Goal: Information Seeking & Learning: Learn about a topic

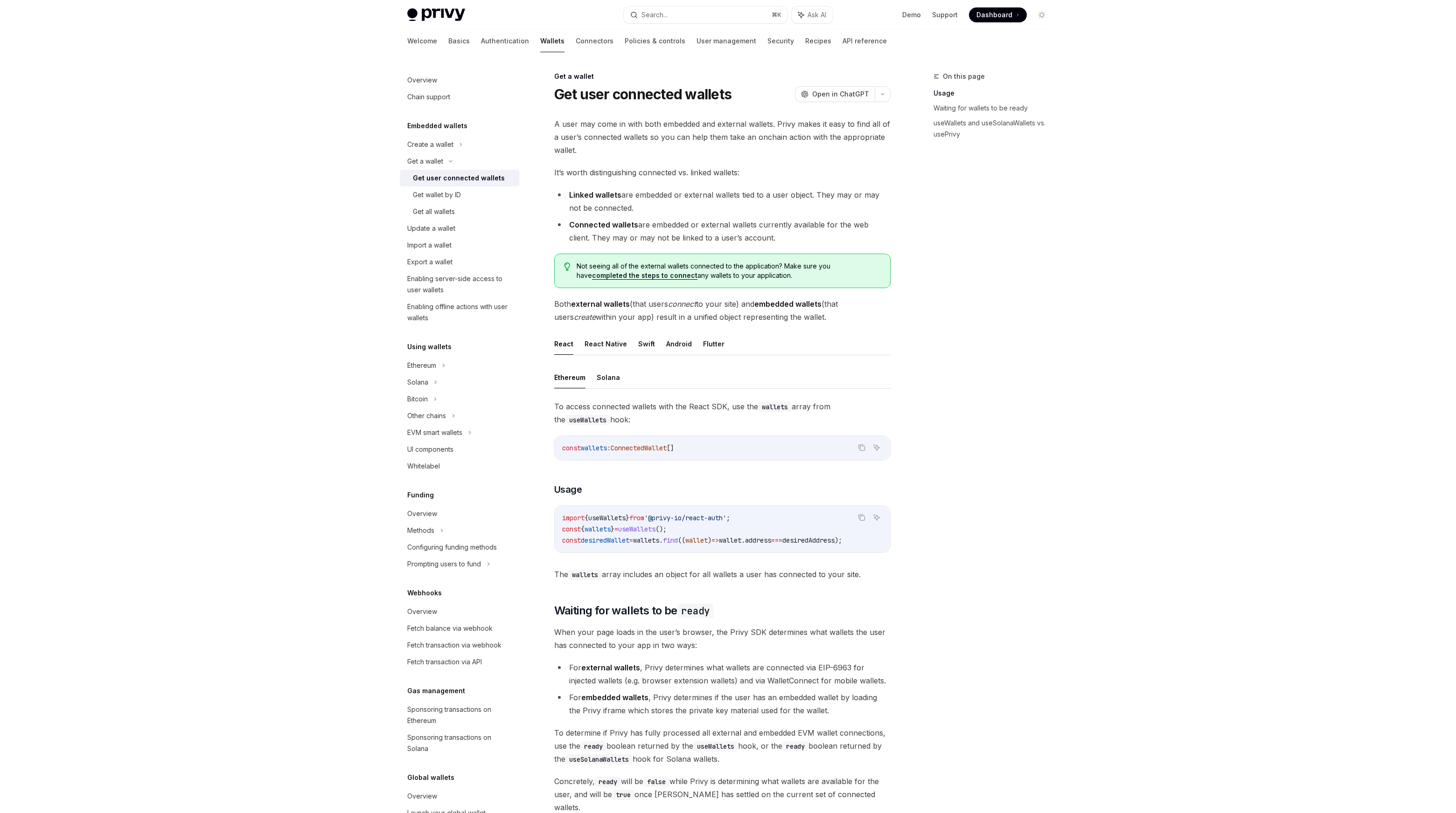
click at [625, 390] on div "Ethereum Solana To access connected wallets with the React SDK, use the wallets…" at bounding box center [722, 474] width 337 height 214
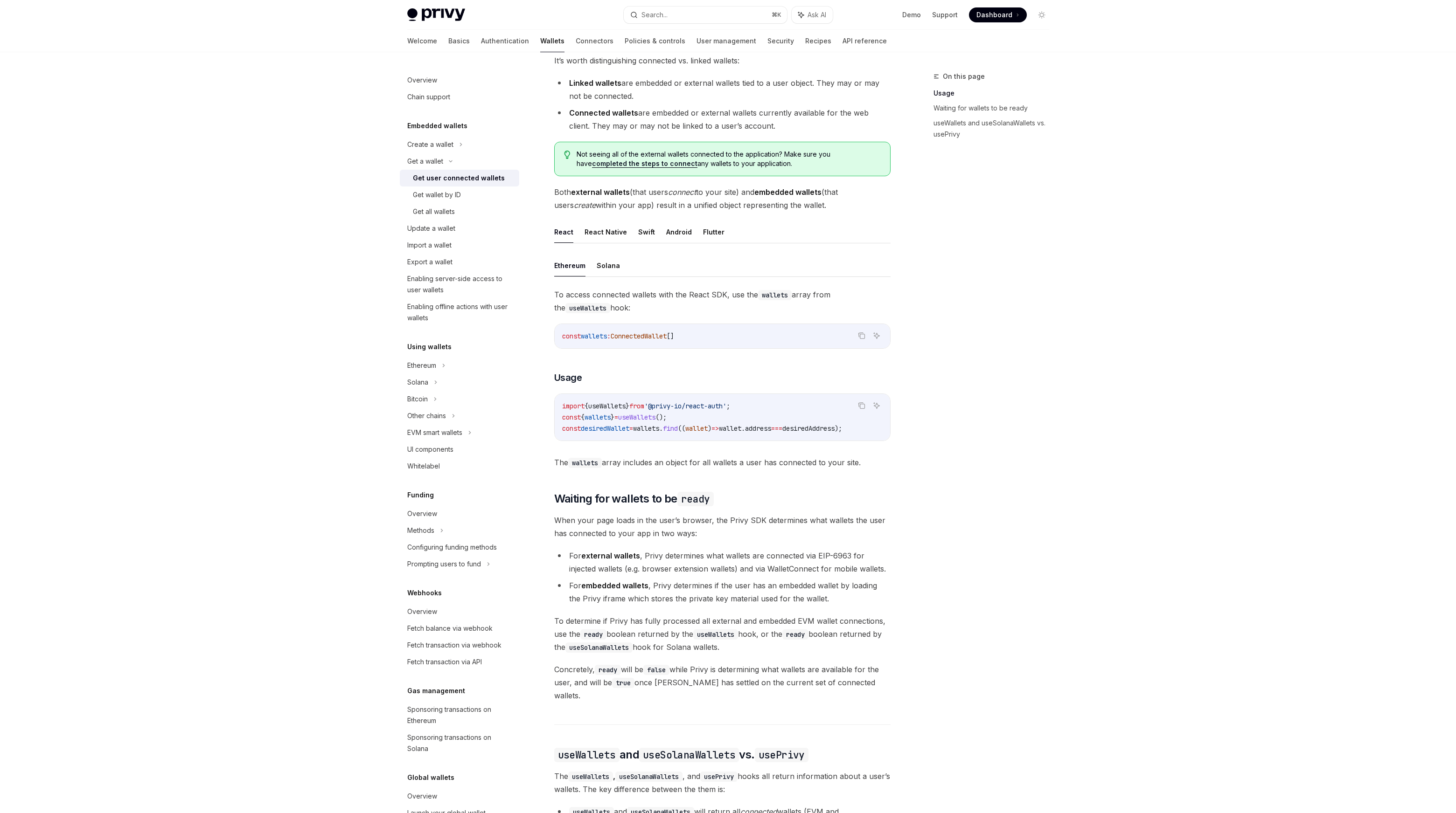
scroll to position [114, 0]
click at [709, 410] on code "import { useWallets } from '@privy-io/react-auth' ; const { wallets } = useWall…" at bounding box center [722, 416] width 321 height 34
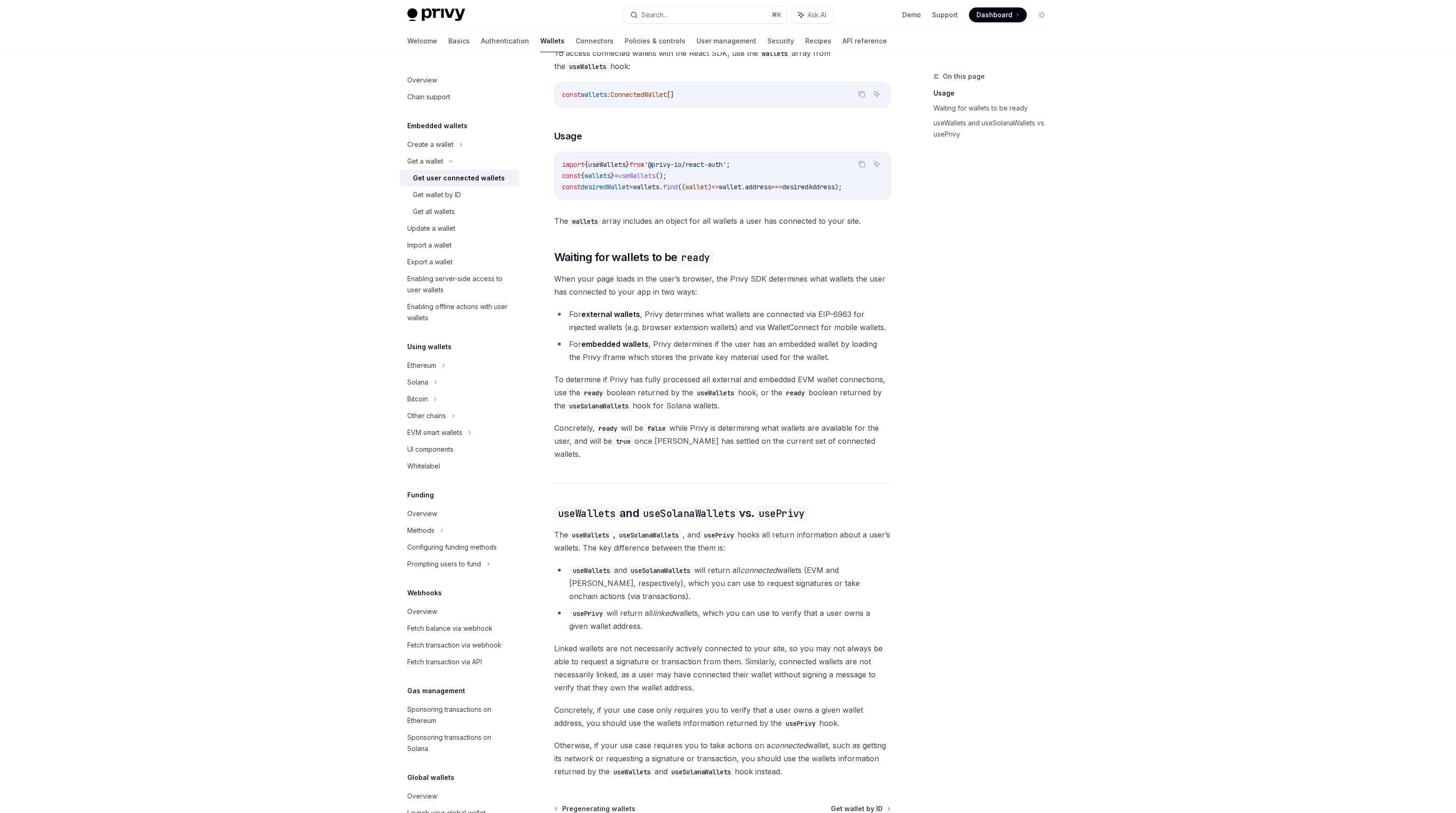
scroll to position [243, 0]
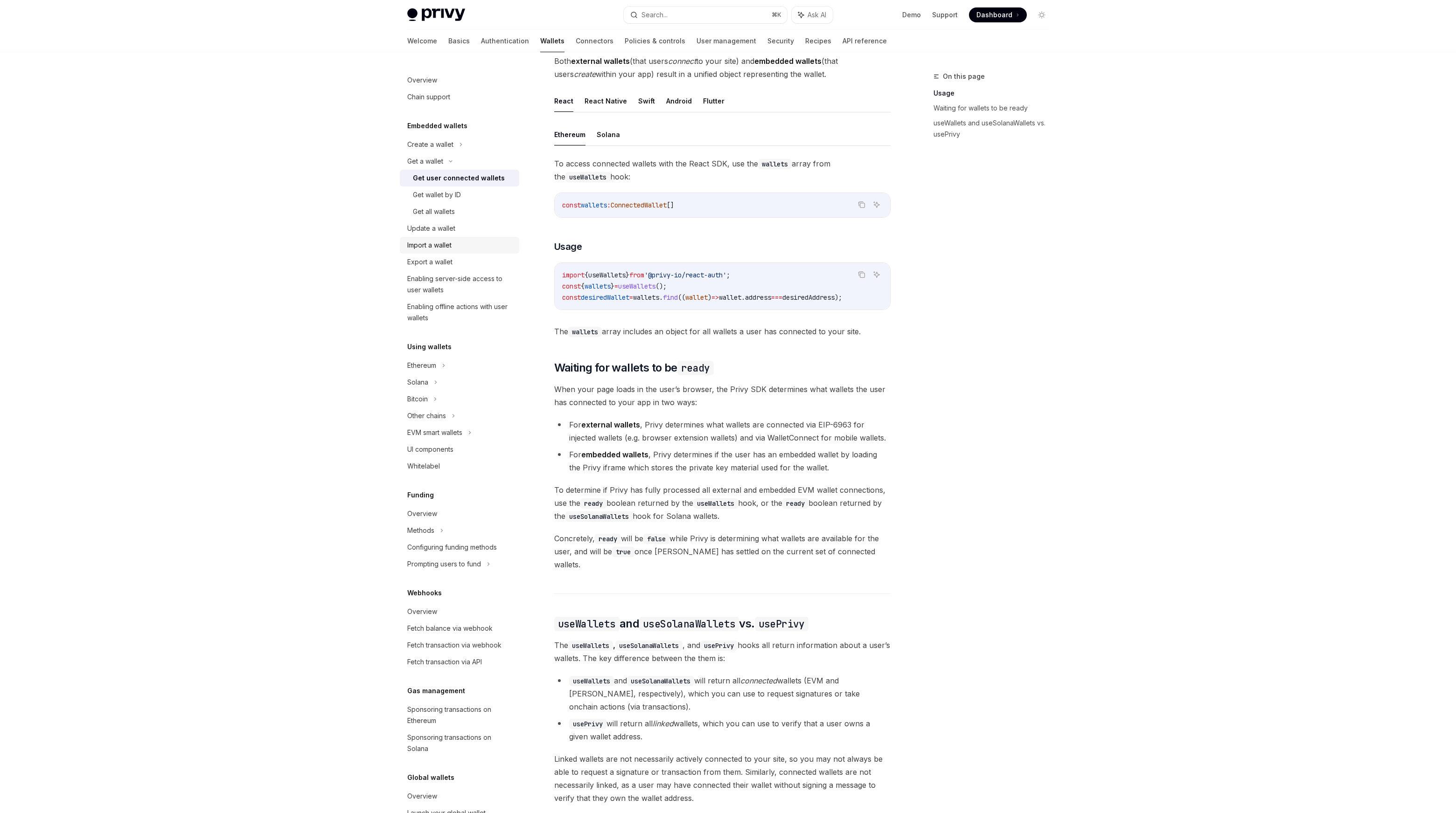
click at [459, 240] on div "Import a wallet" at bounding box center [460, 245] width 106 height 11
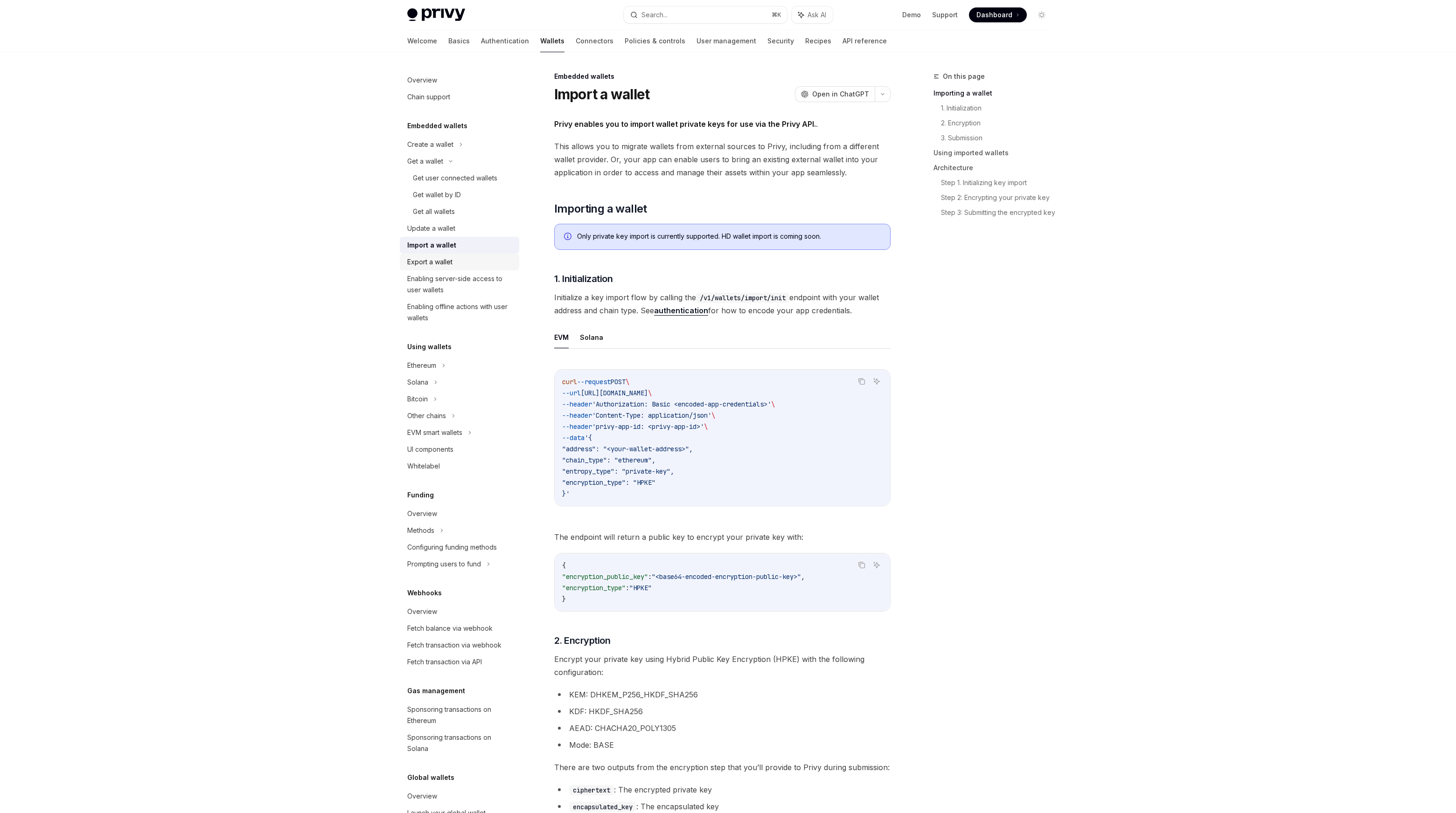
click at [458, 256] on link "Export a wallet" at bounding box center [459, 261] width 119 height 17
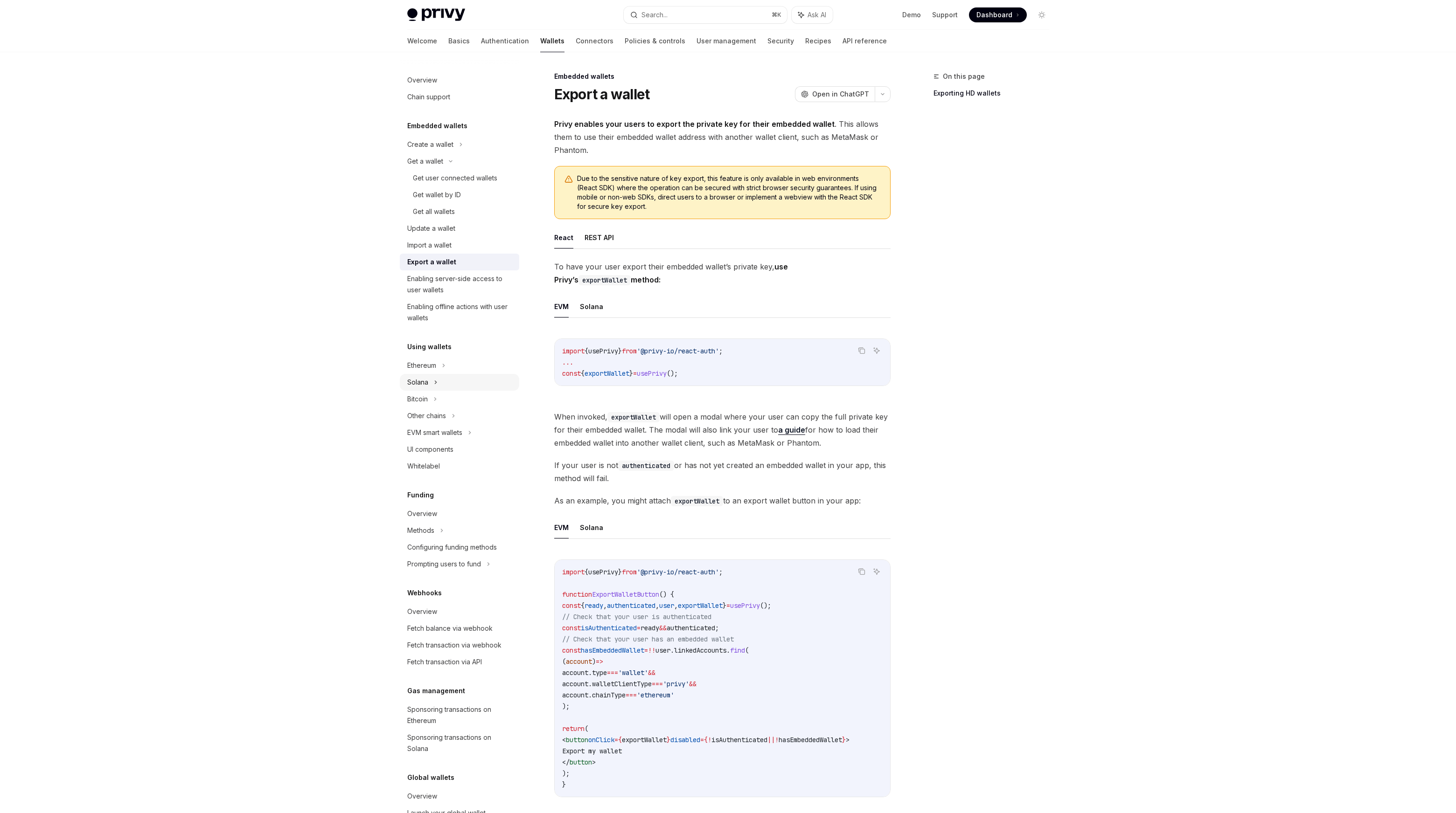
click at [454, 169] on div "Solana" at bounding box center [459, 161] width 119 height 17
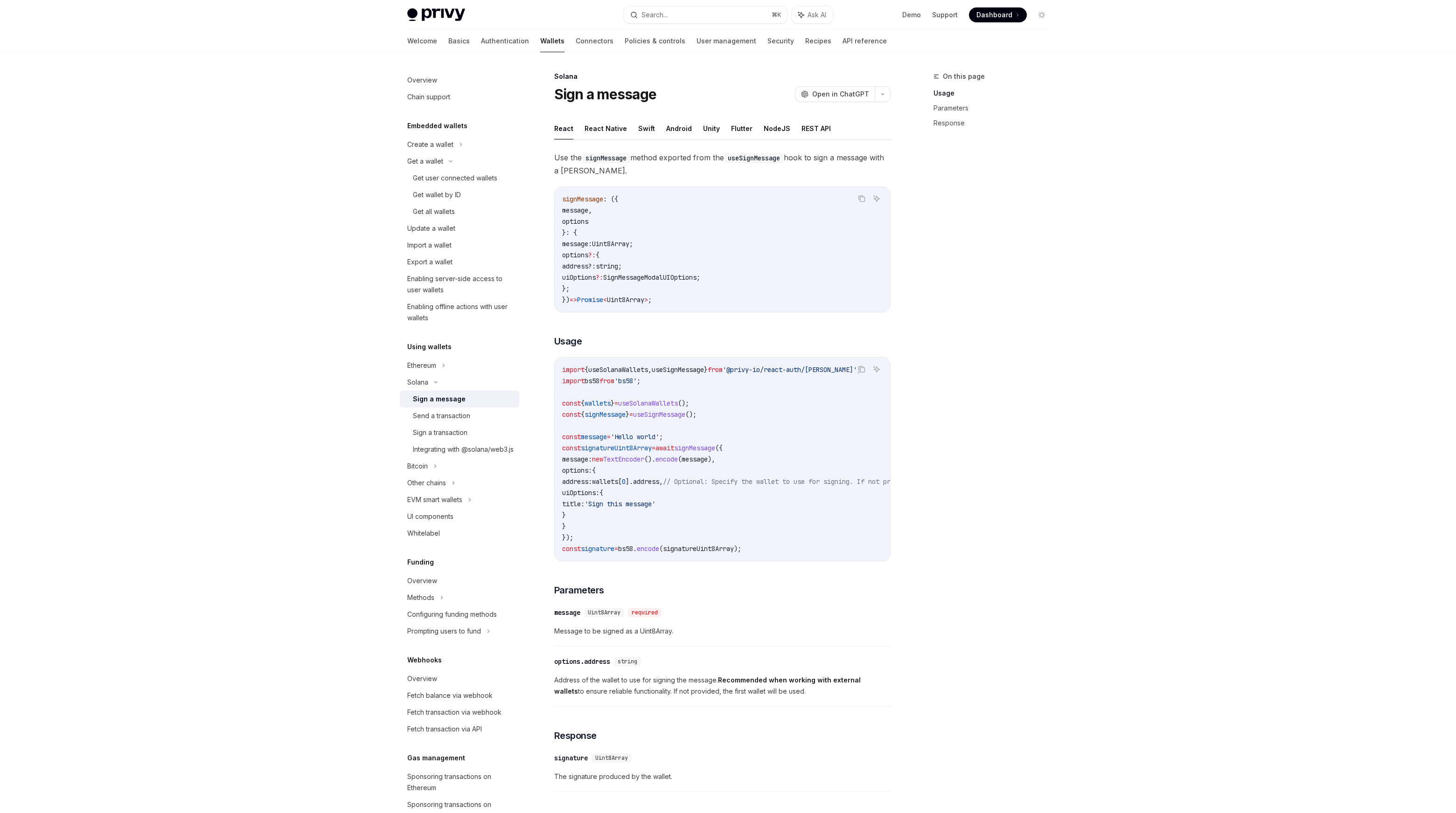
click at [457, 395] on div "Sign a message" at bounding box center [439, 399] width 53 height 11
click at [432, 78] on div "Overview" at bounding box center [421, 80] width 30 height 11
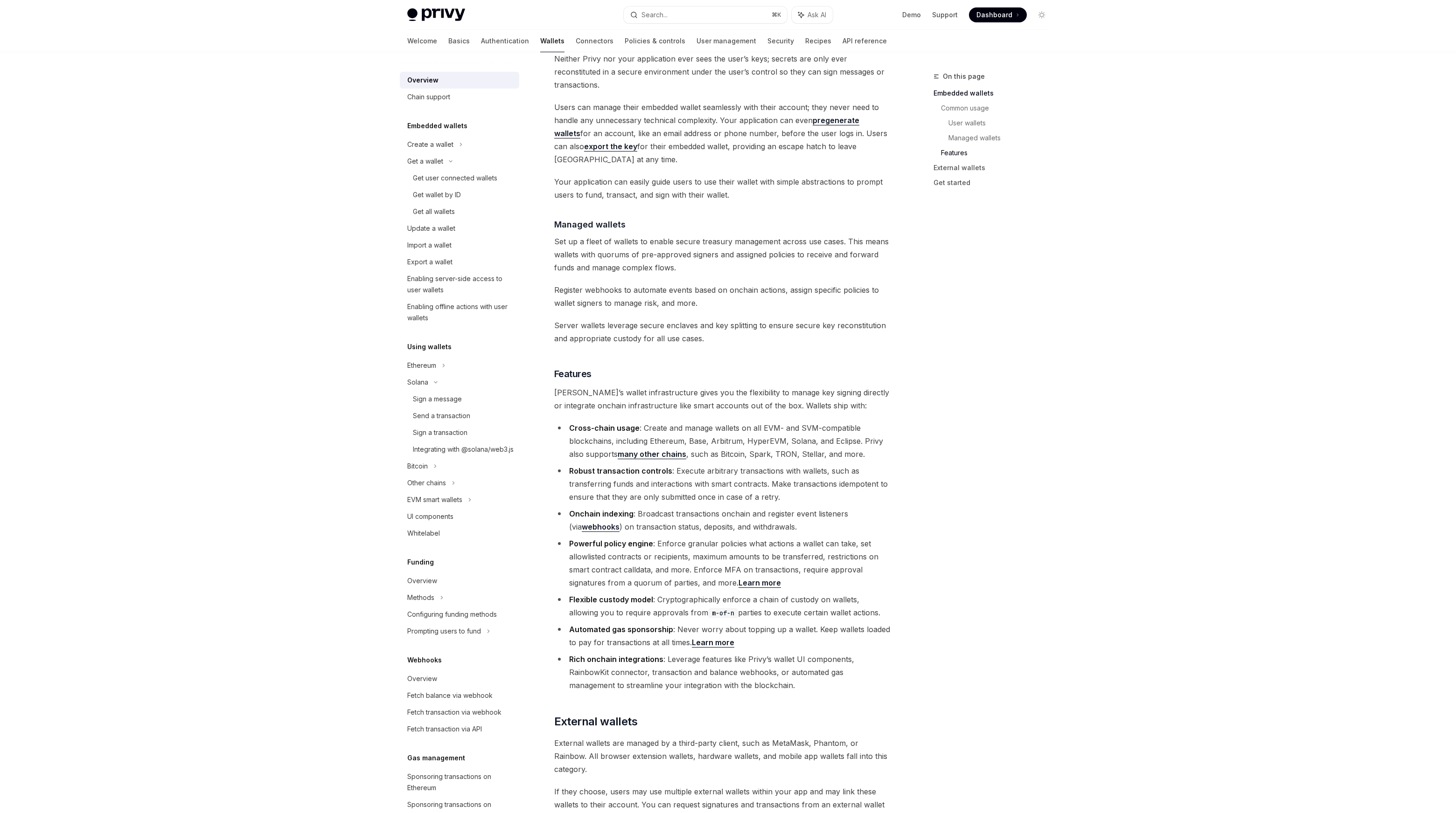
scroll to position [1043, 0]
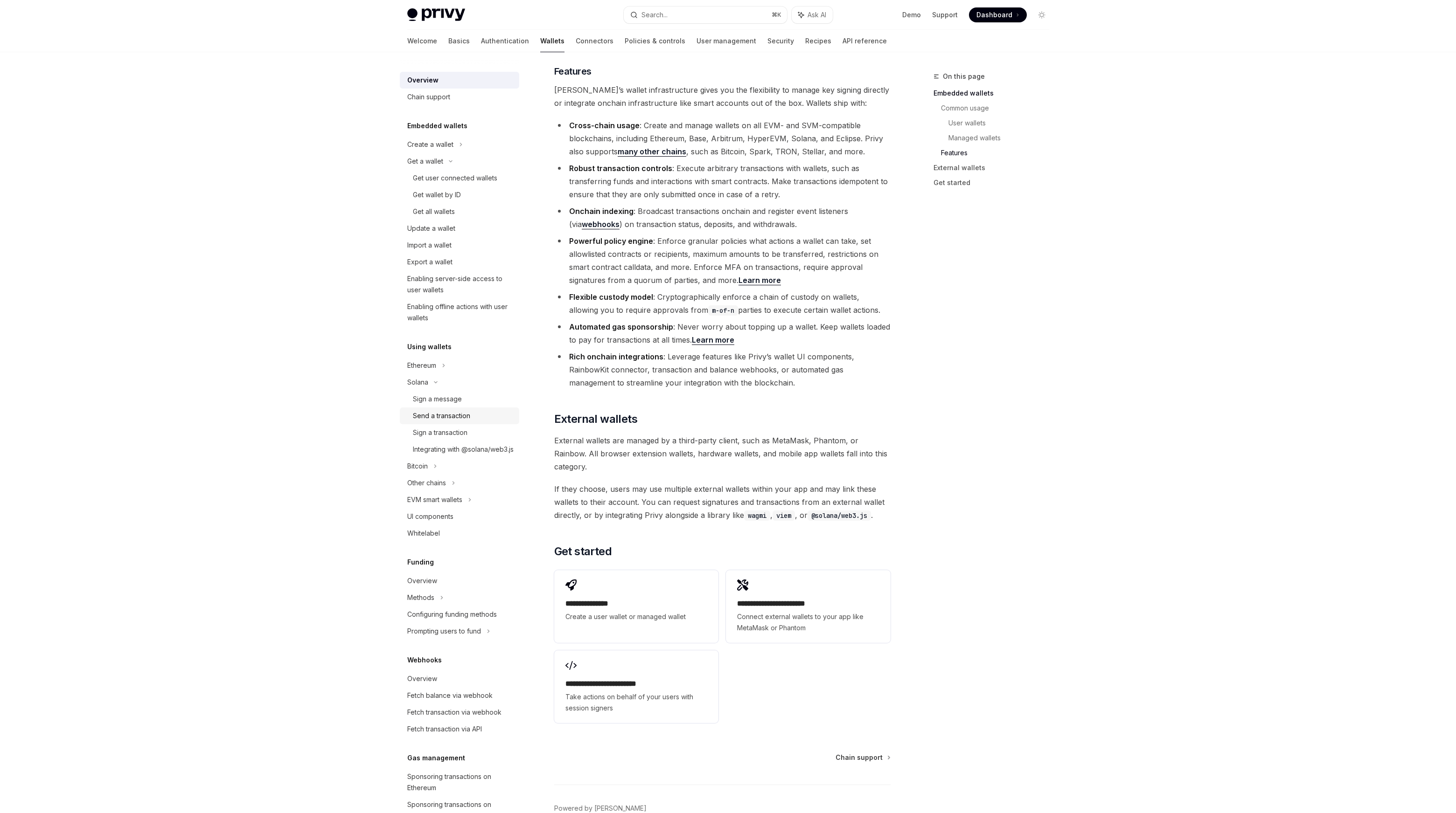
click at [453, 412] on div "Send a transaction" at bounding box center [441, 416] width 58 height 11
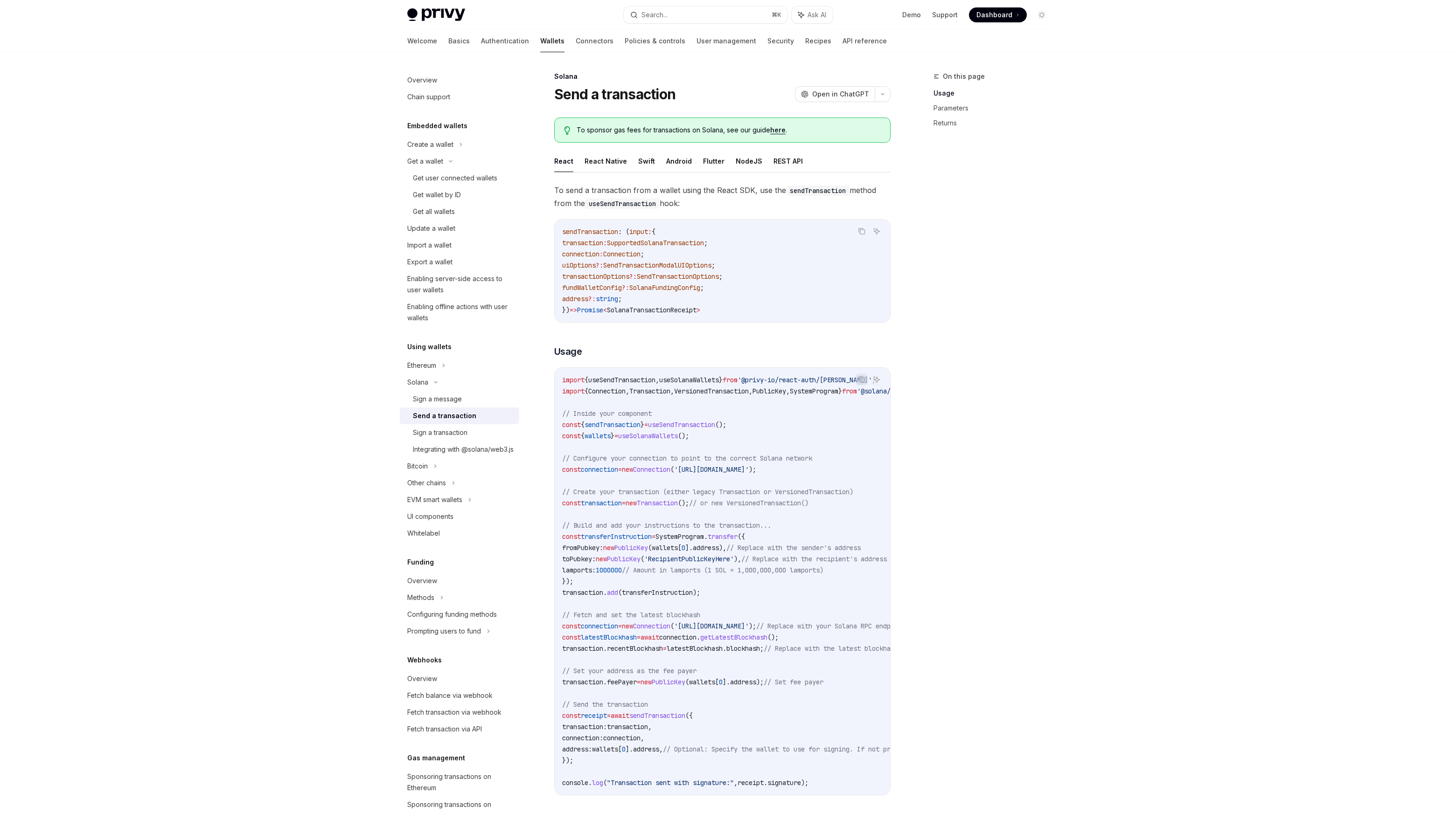
click at [281, 157] on div "Privy Docs home page Search... ⌘ K Ask AI Demo Support Dashboard Dashboard Sear…" at bounding box center [728, 787] width 1456 height 1573
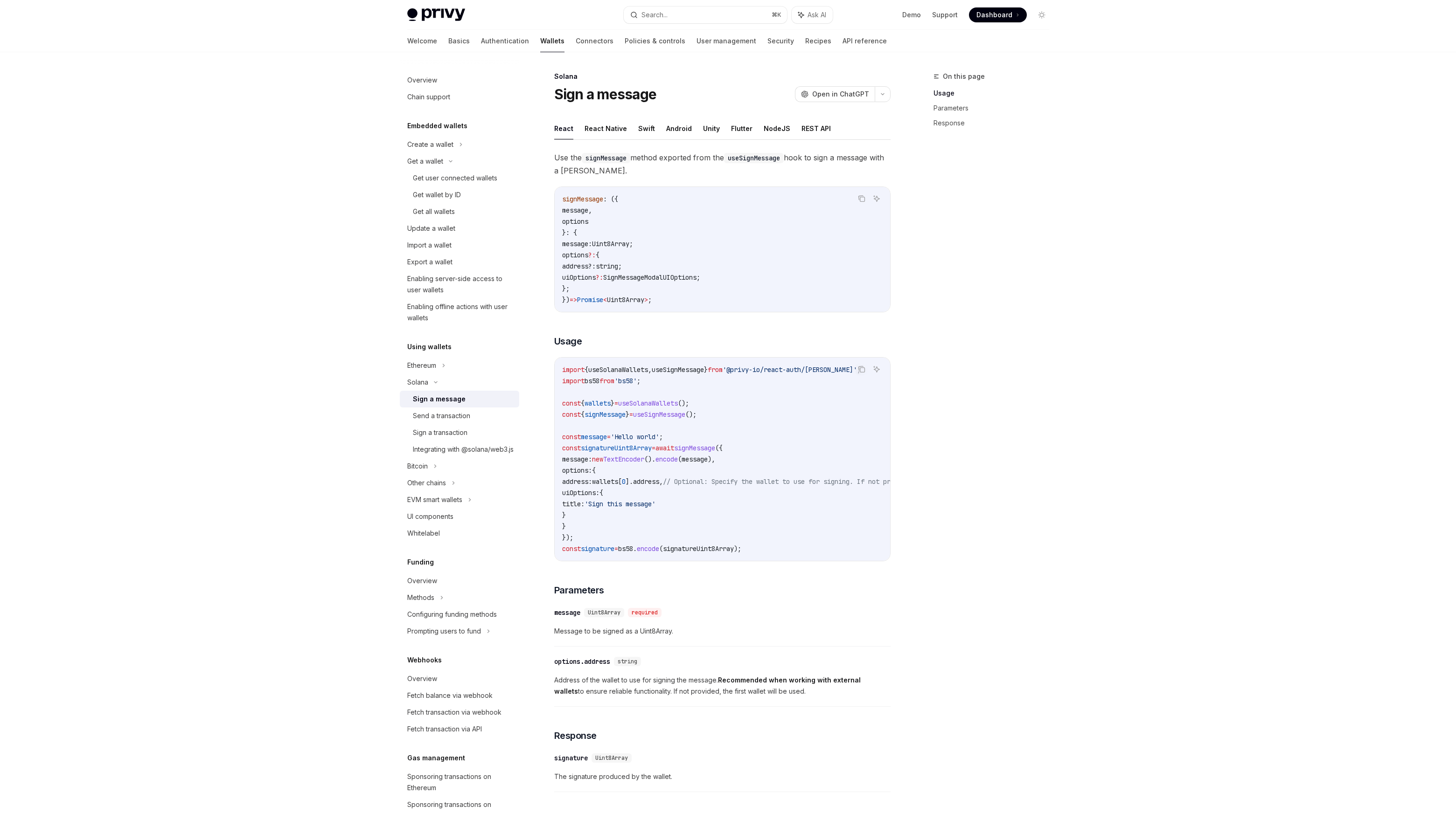
type textarea "*"
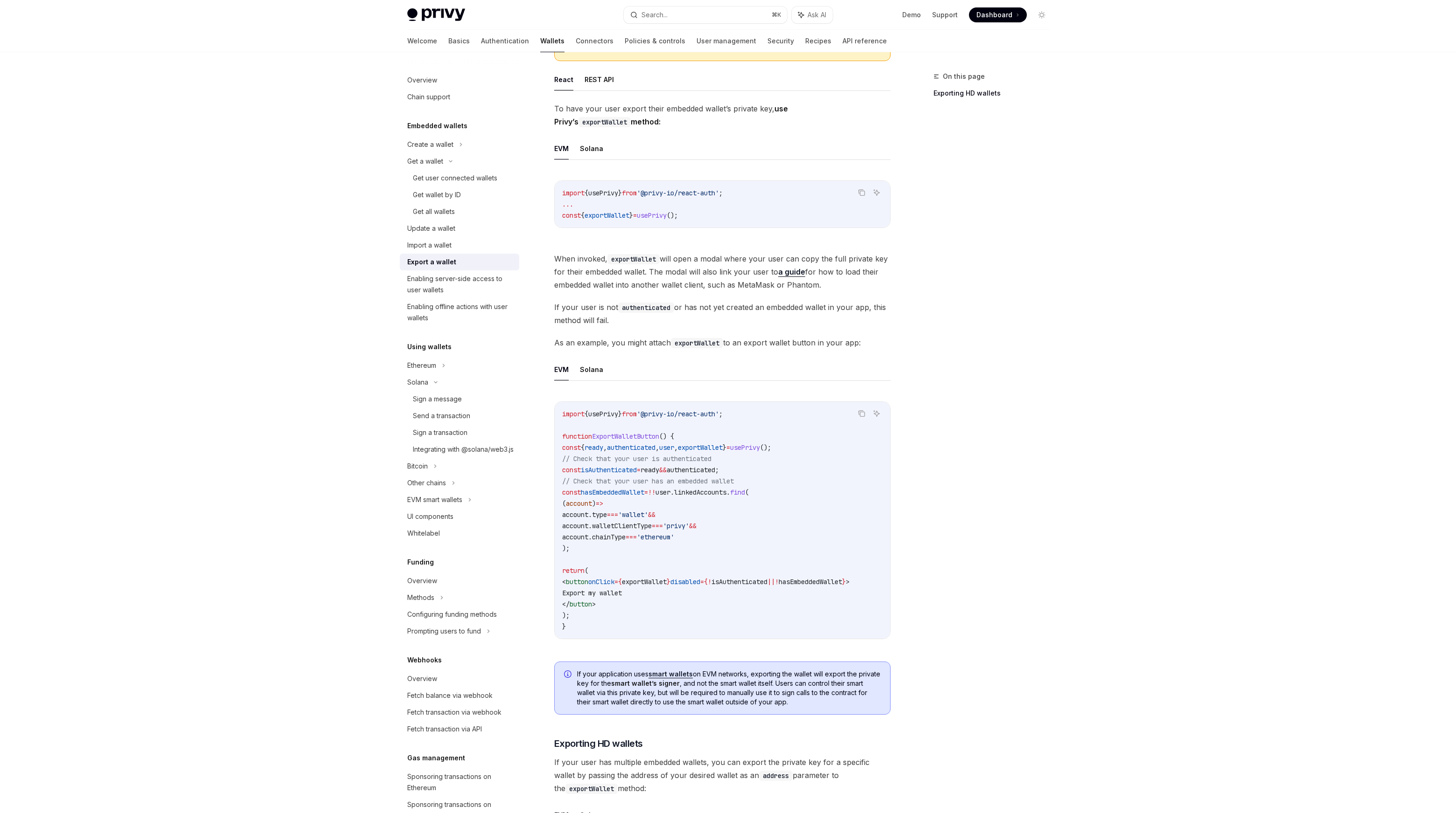
scroll to position [373, 0]
